Goal: Task Accomplishment & Management: Manage account settings

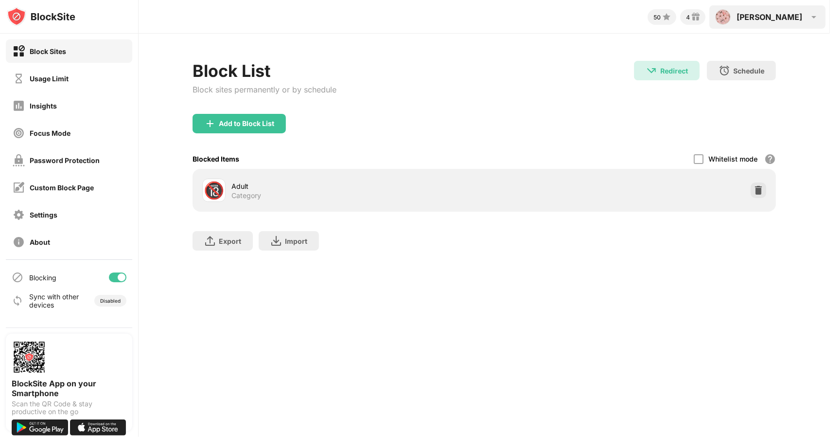
click at [785, 20] on div "[PERSON_NAME]" at bounding box center [770, 17] width 66 height 10
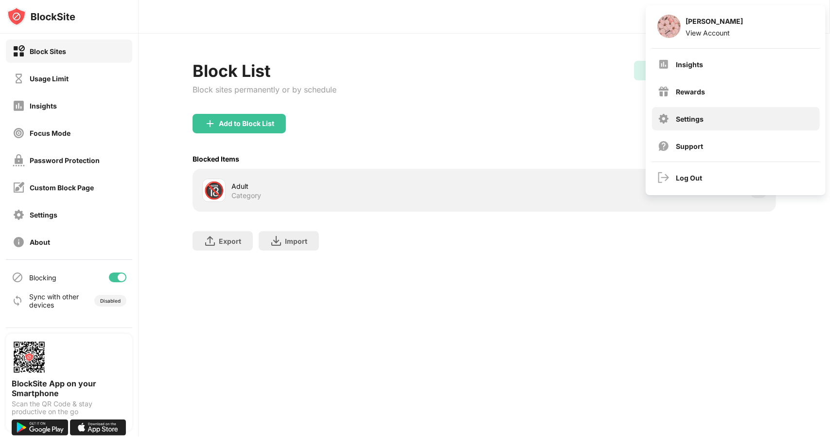
click at [691, 118] on div "Settings" at bounding box center [690, 119] width 28 height 8
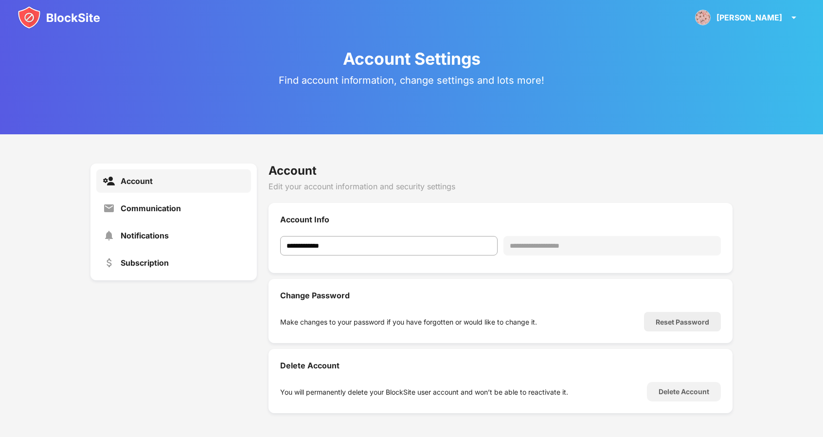
scroll to position [4, 0]
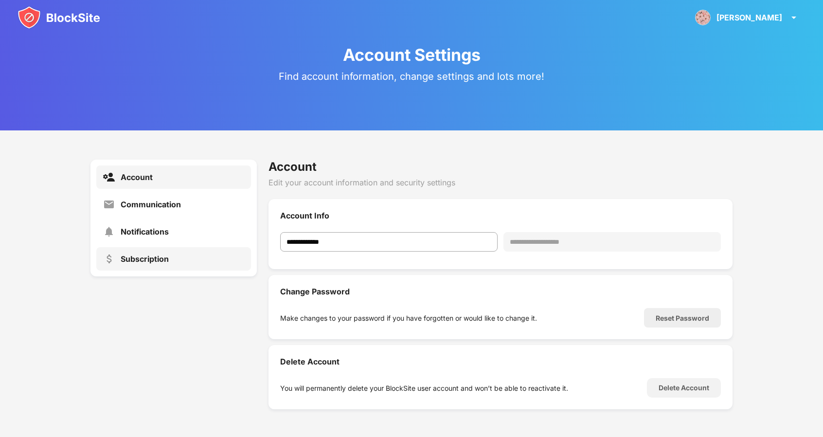
click at [154, 261] on div "Subscription" at bounding box center [145, 259] width 48 height 10
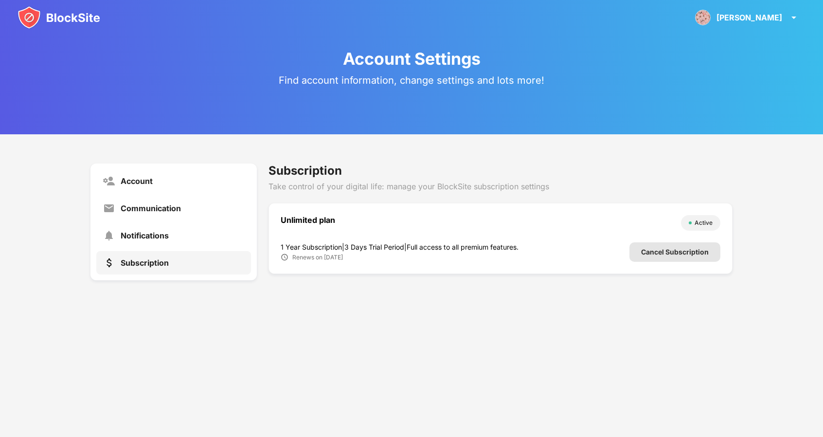
click at [659, 252] on div "Cancel Subscription" at bounding box center [675, 252] width 68 height 8
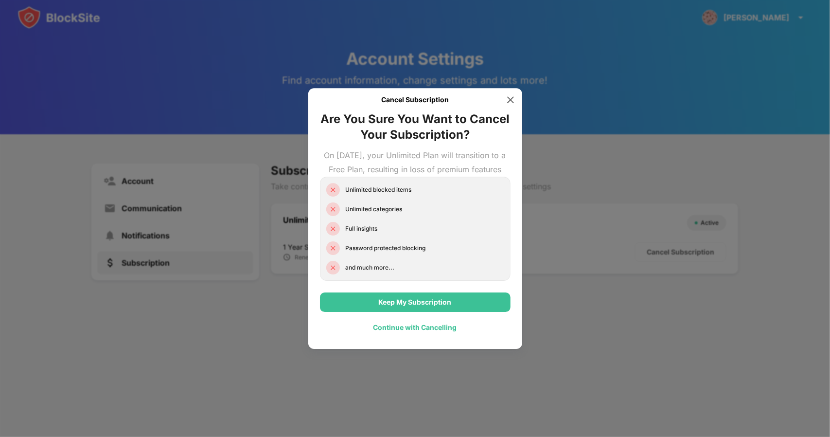
click at [429, 331] on div "Continue with Cancelling" at bounding box center [415, 327] width 84 height 8
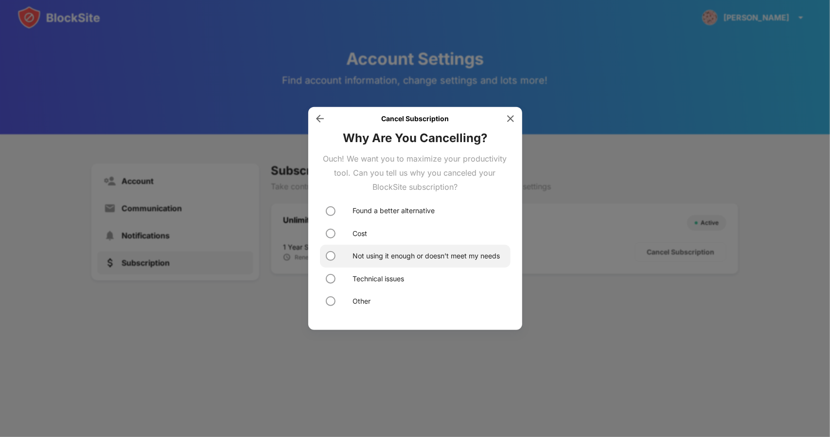
click at [369, 258] on div "Not using it enough or doesn’t meet my needs" at bounding box center [426, 255] width 147 height 11
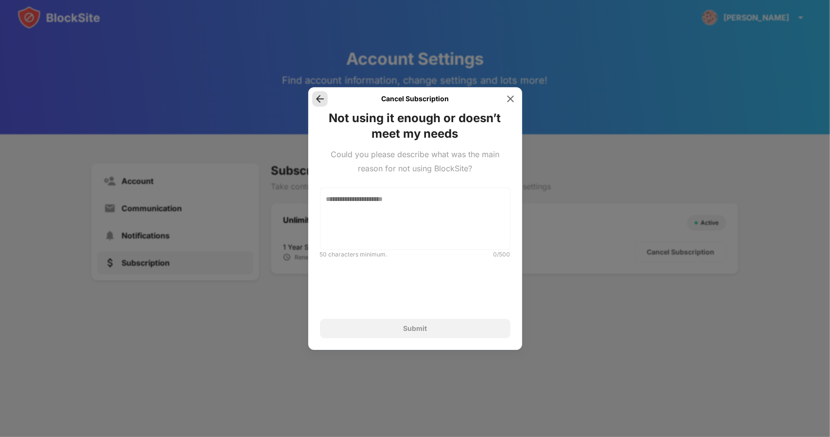
click at [316, 98] on img at bounding box center [320, 99] width 10 height 10
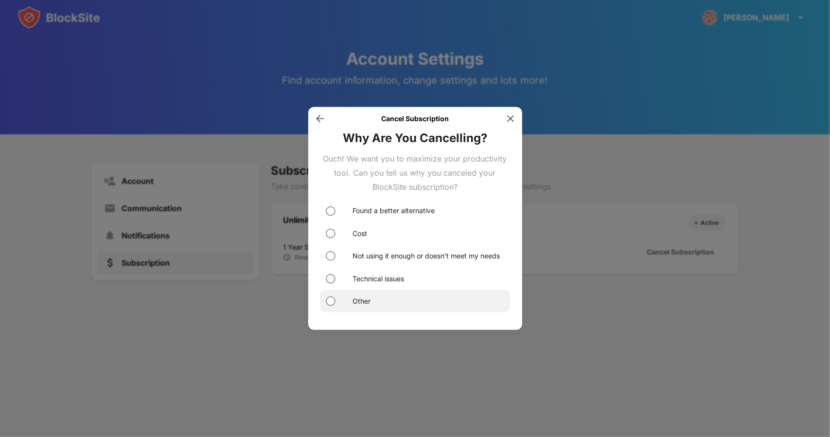
click at [353, 301] on div "Other" at bounding box center [362, 301] width 18 height 11
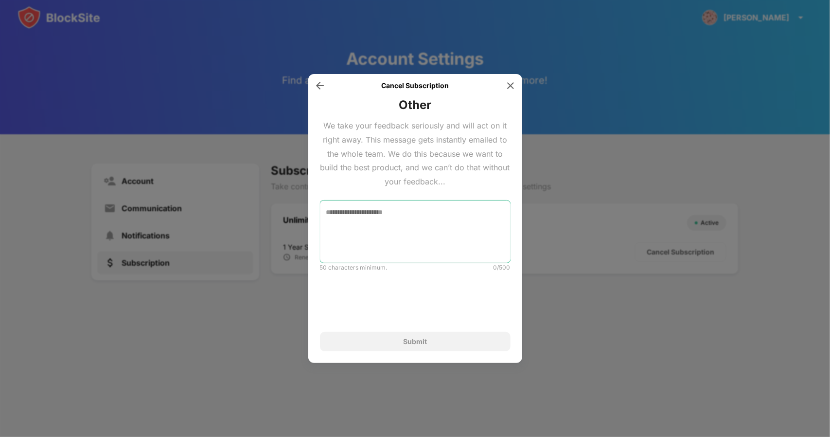
click at [393, 219] on textarea at bounding box center [415, 231] width 191 height 62
click at [320, 85] on img at bounding box center [320, 86] width 10 height 10
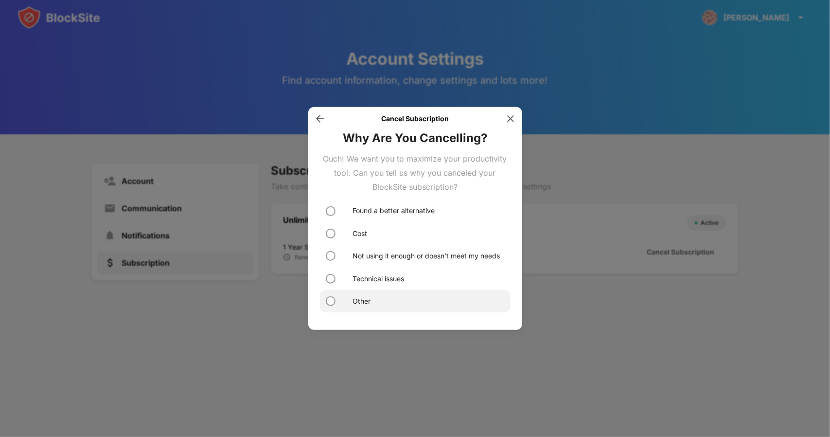
click at [375, 302] on div "Other" at bounding box center [415, 301] width 191 height 22
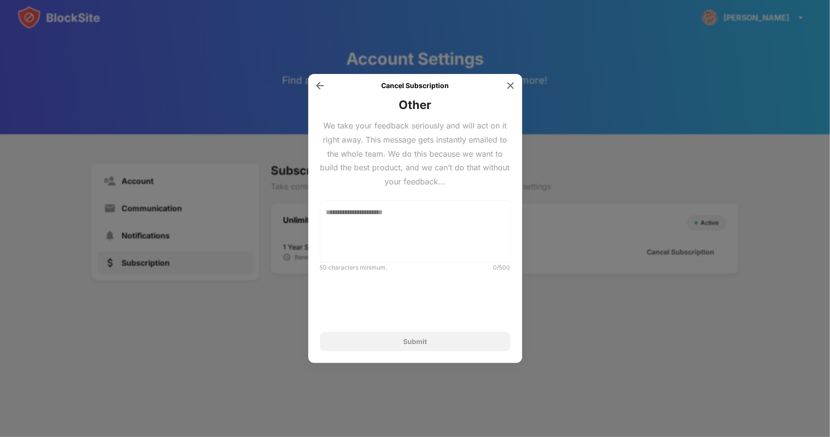
click at [406, 331] on div "Other We take your feedback seriously and will act on it right away. This messa…" at bounding box center [415, 224] width 191 height 254
click at [421, 347] on div "Submit" at bounding box center [415, 341] width 191 height 19
click at [400, 242] on textarea at bounding box center [415, 231] width 191 height 62
click at [314, 82] on div at bounding box center [320, 86] width 16 height 16
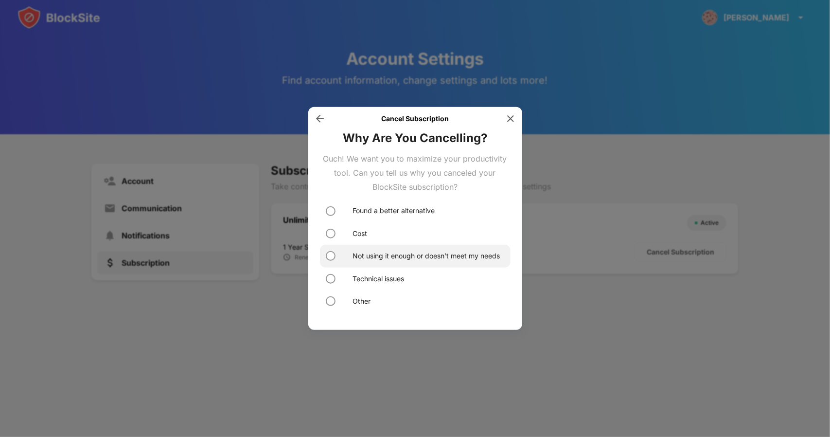
click at [411, 259] on div "Not using it enough or doesn’t meet my needs" at bounding box center [426, 255] width 147 height 11
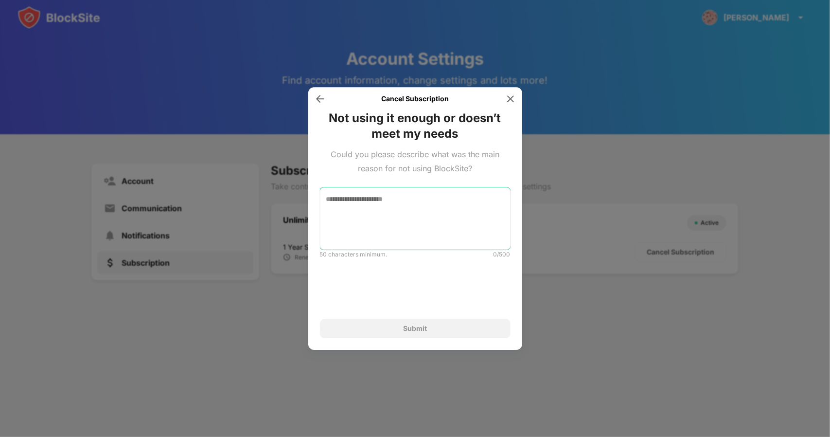
click at [378, 218] on textarea at bounding box center [415, 218] width 191 height 62
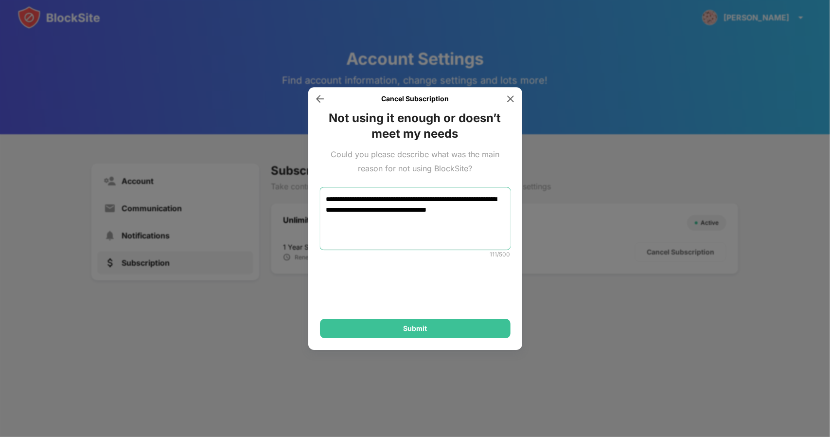
type textarea "**********"
click at [422, 329] on div "Submit" at bounding box center [415, 328] width 24 height 8
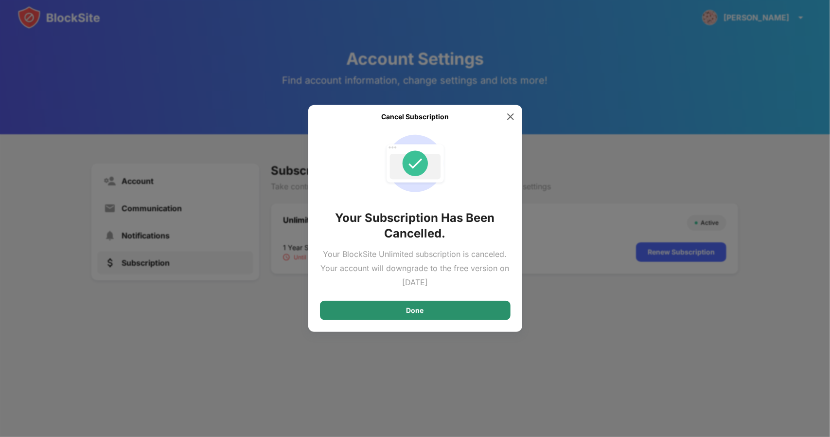
click at [423, 313] on div "Done" at bounding box center [416, 310] width 18 height 8
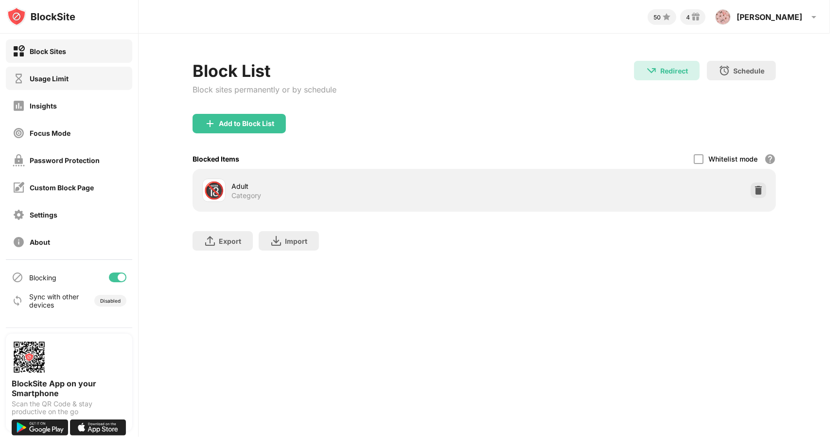
click at [45, 83] on div "Usage Limit" at bounding box center [41, 78] width 56 height 12
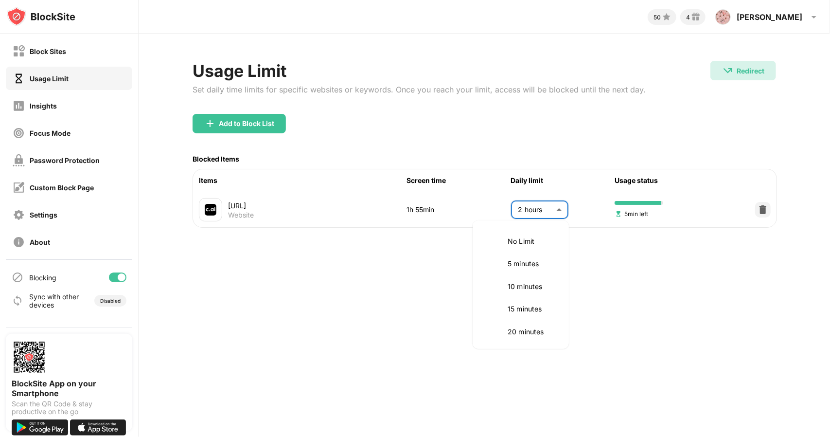
click at [545, 210] on body "Block Sites Usage Limit Insights Focus Mode Password Protection Custom Block Pa…" at bounding box center [415, 218] width 830 height 437
click at [515, 291] on li "8 hours" at bounding box center [521, 280] width 85 height 22
type input "***"
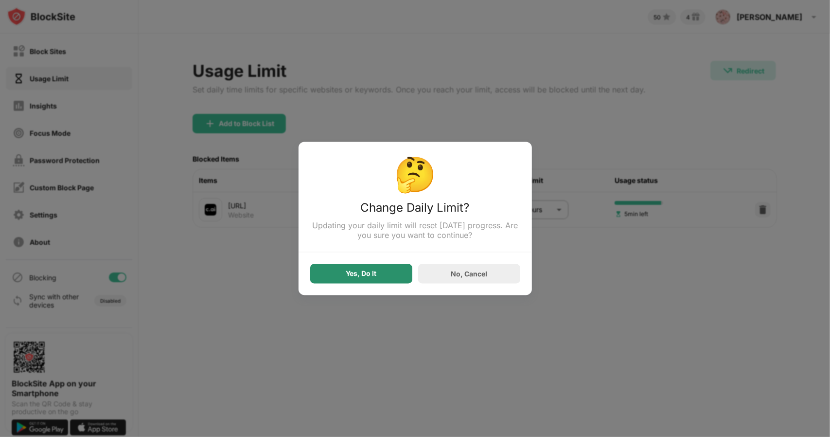
click at [385, 275] on div "Yes, Do It" at bounding box center [361, 273] width 102 height 19
